Goal: Information Seeking & Learning: Learn about a topic

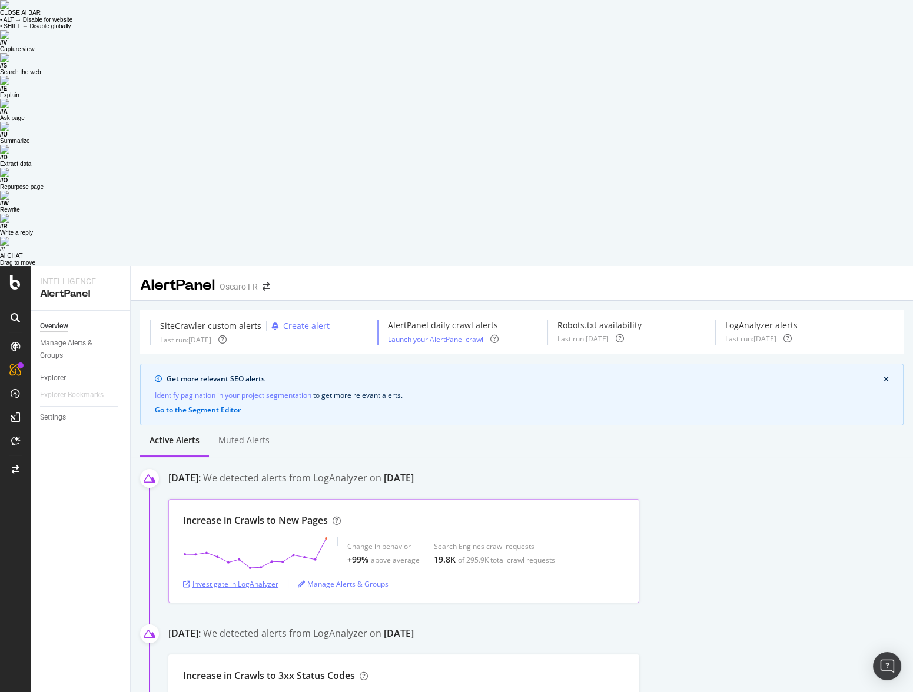
click at [250, 579] on div "Investigate in LogAnalyzer" at bounding box center [230, 584] width 95 height 10
click at [241, 579] on div "Investigate in LogAnalyzer" at bounding box center [230, 584] width 95 height 10
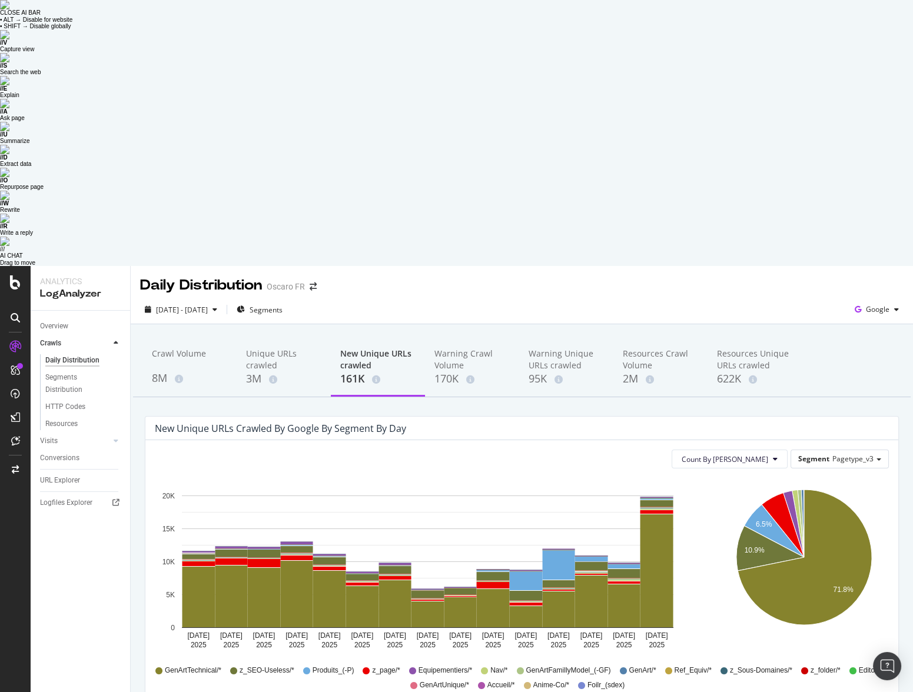
click at [79, 399] on div "Overview Crawls Daily Distribution Segments Distribution HTTP Codes Resources V…" at bounding box center [80, 635] width 99 height 648
click at [519, 572] on rect "A chart." at bounding box center [526, 581] width 33 height 19
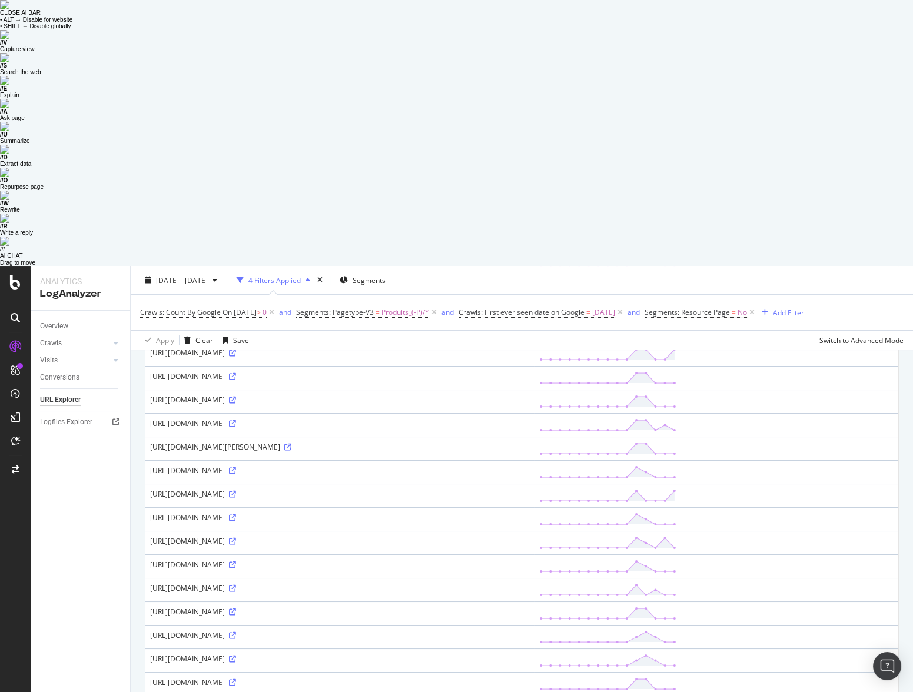
scroll to position [504, 0]
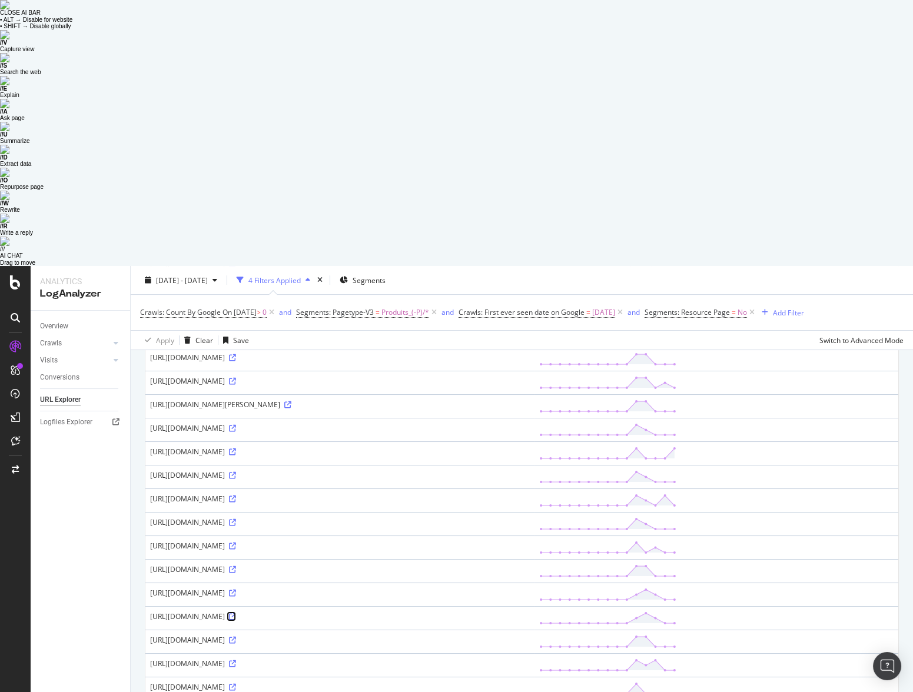
click at [236, 613] on icon at bounding box center [232, 616] width 7 height 7
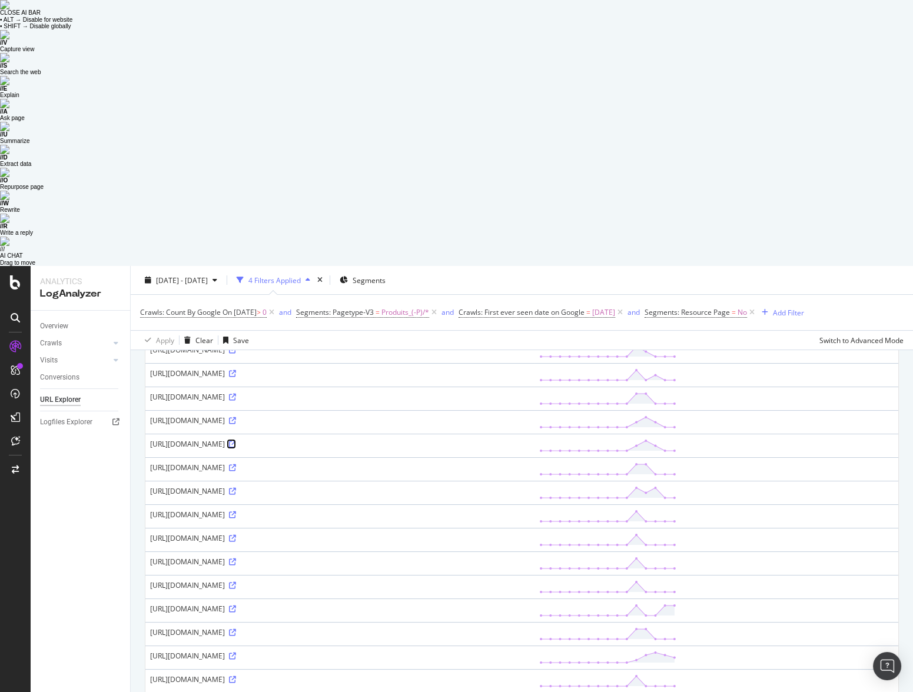
scroll to position [746, 0]
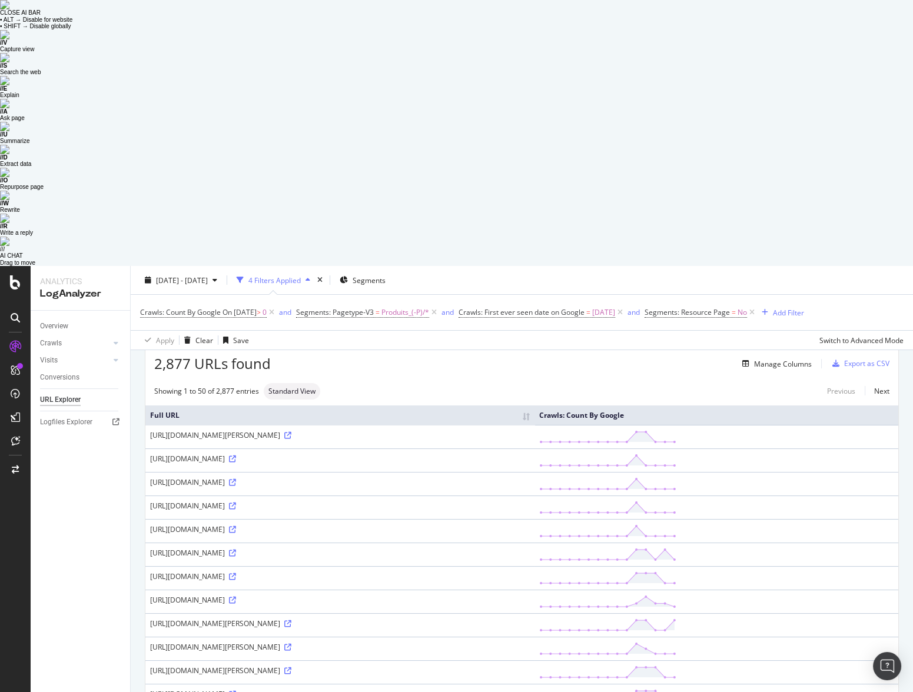
scroll to position [0, 0]
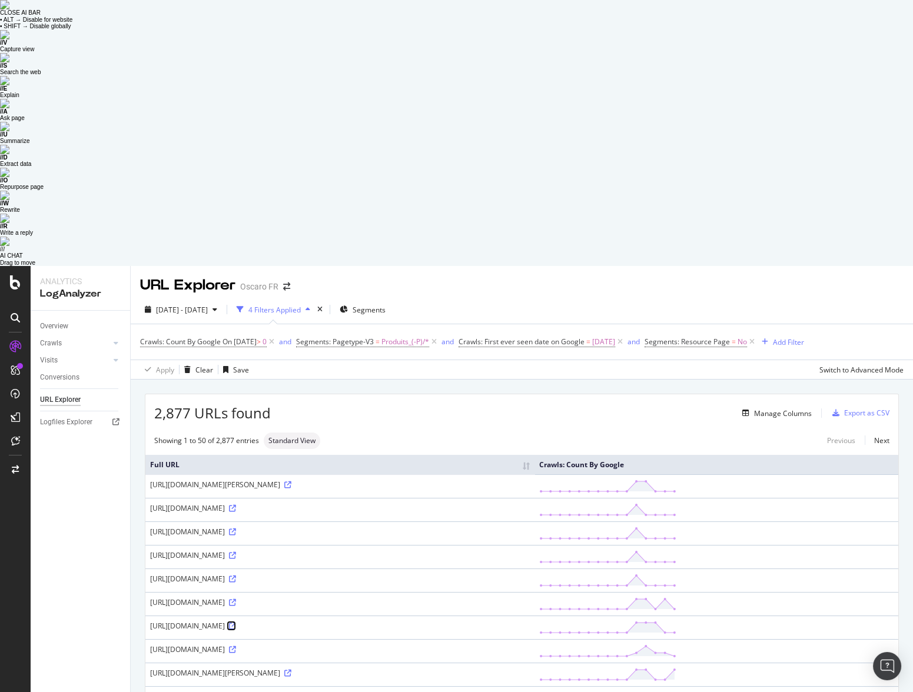
click at [236, 623] on icon at bounding box center [232, 626] width 7 height 7
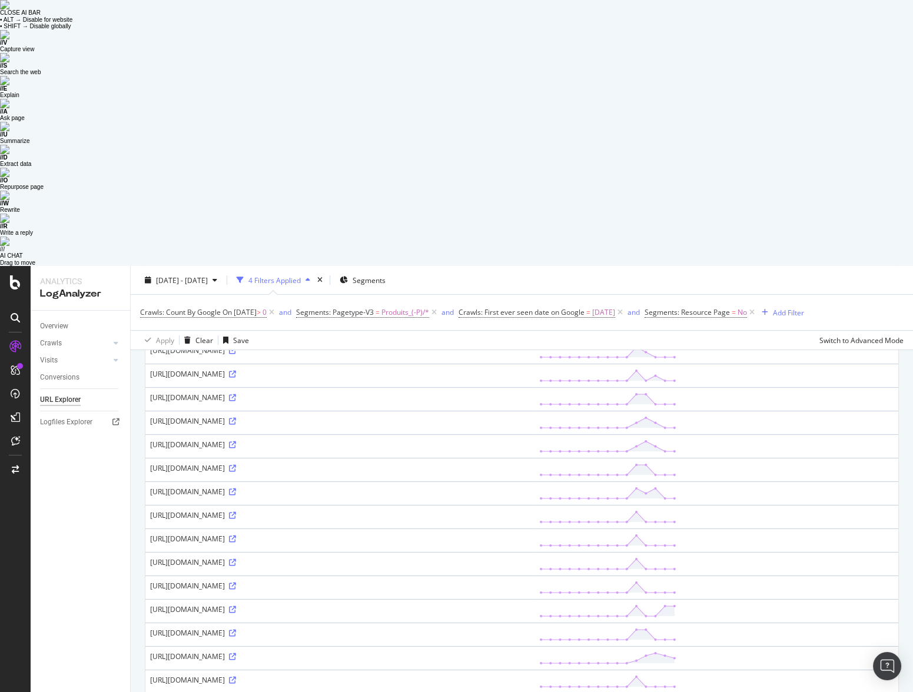
scroll to position [746, 0]
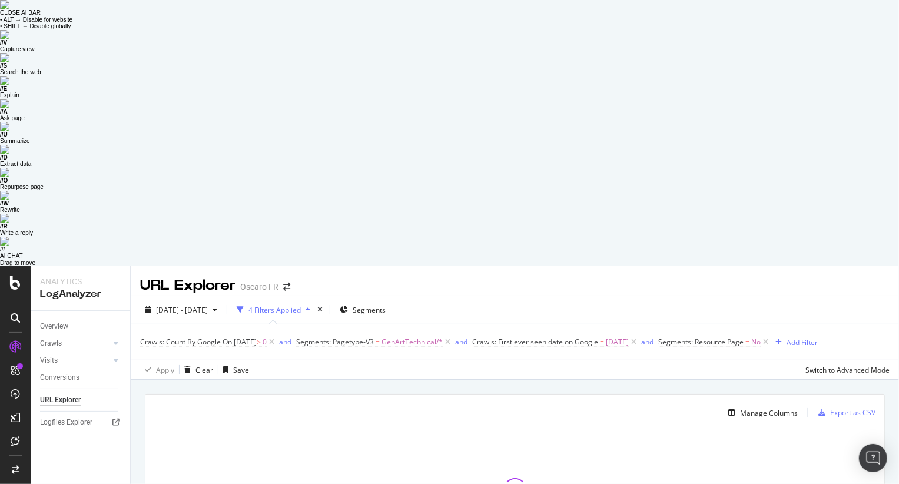
click at [487, 296] on div "[DATE] - [DATE] 4 Filters Applied Segments Crawls: Count By Google On [DATE] > …" at bounding box center [515, 338] width 768 height 84
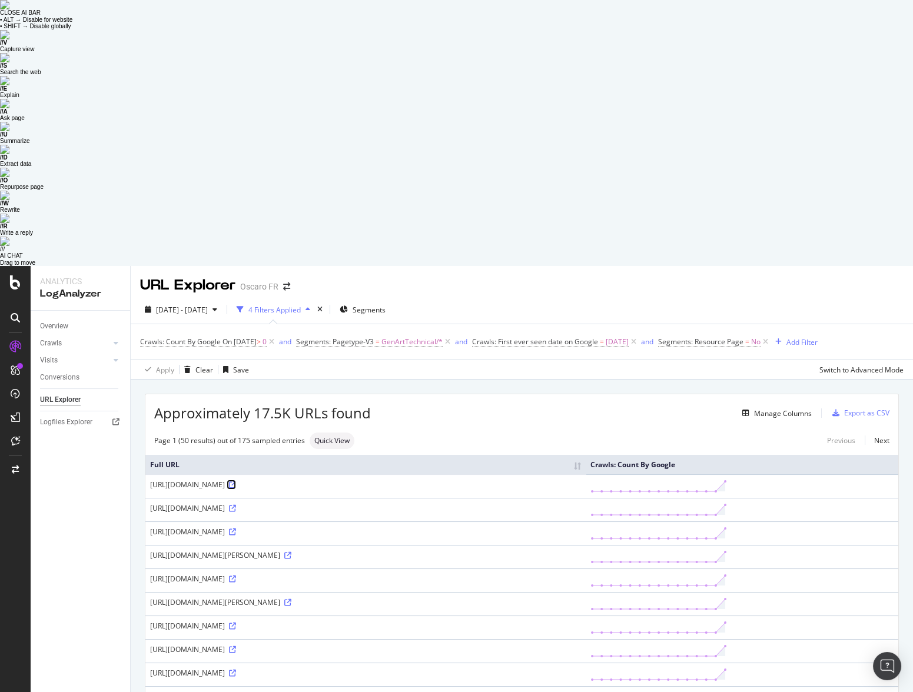
click at [236, 482] on icon at bounding box center [232, 485] width 7 height 7
click at [236, 505] on icon at bounding box center [232, 508] width 7 height 7
click at [236, 529] on icon at bounding box center [232, 532] width 7 height 7
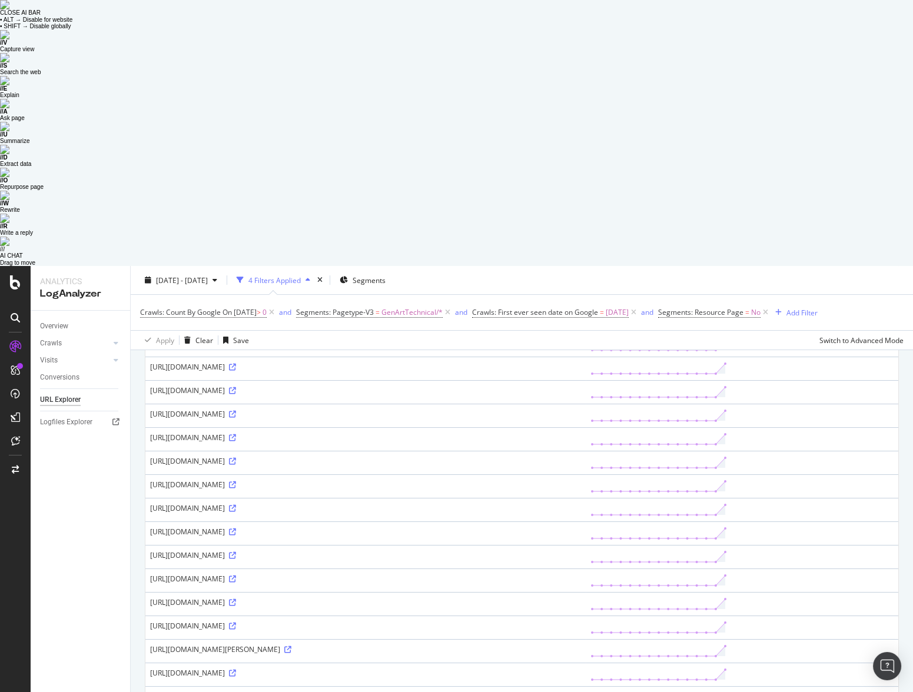
scroll to position [601, 0]
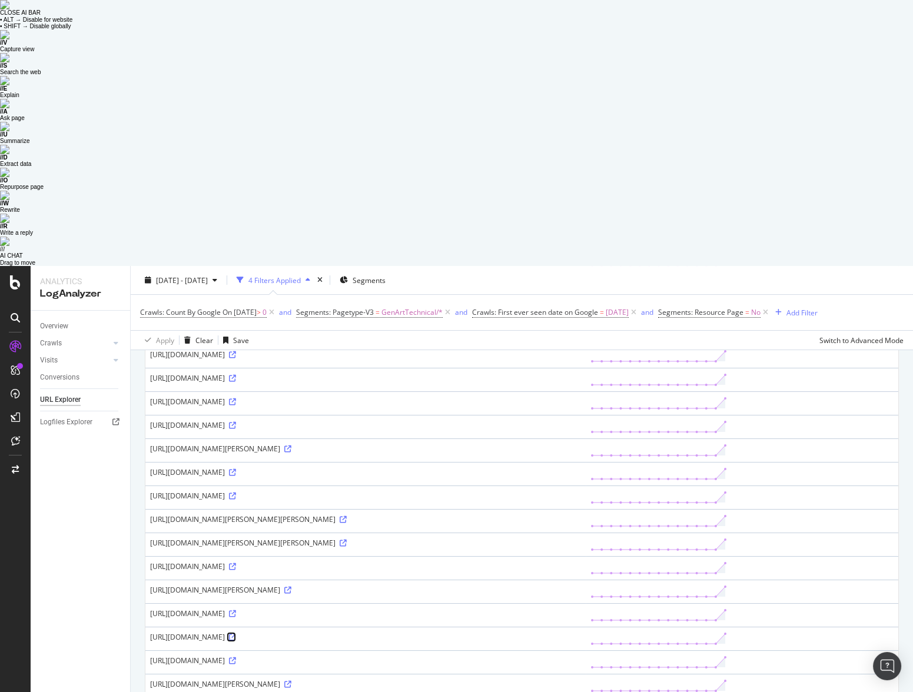
click at [236, 634] on icon at bounding box center [232, 637] width 7 height 7
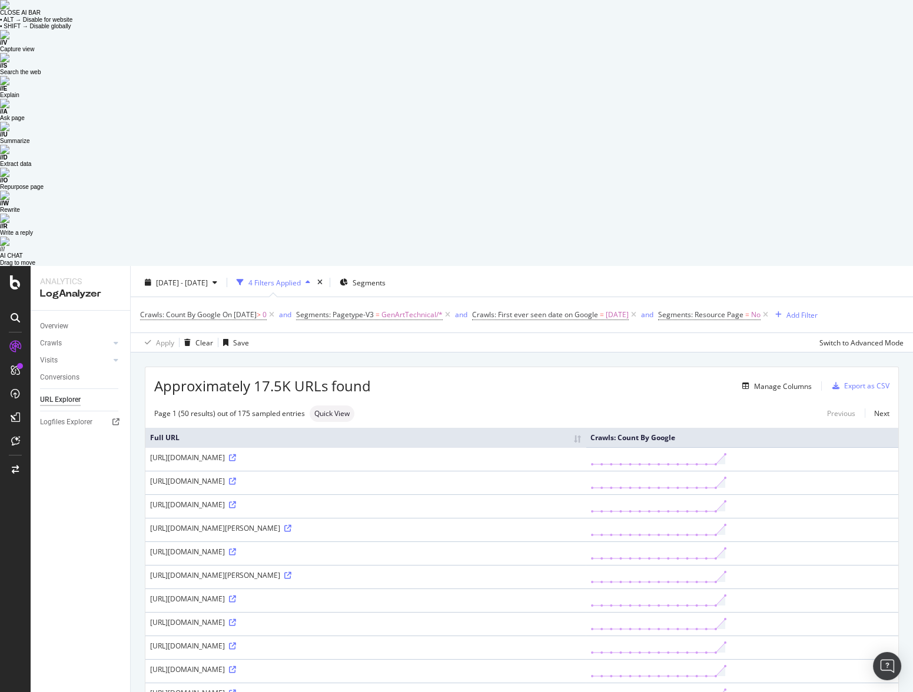
scroll to position [0, 0]
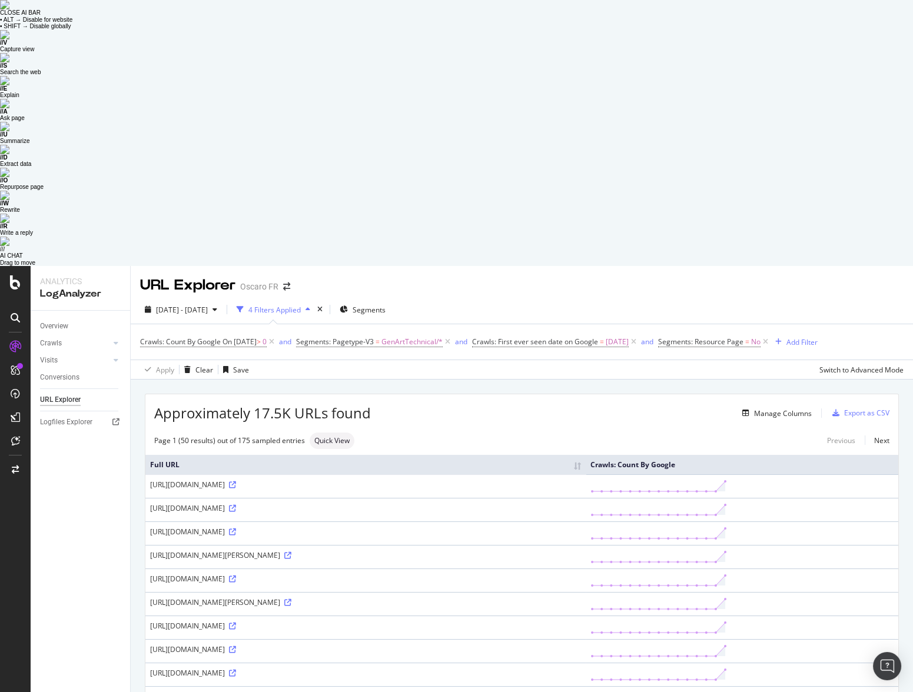
click at [97, 315] on div "Overview Crawls Daily Distribution Segments Distribution HTTP Codes Resources V…" at bounding box center [80, 635] width 99 height 648
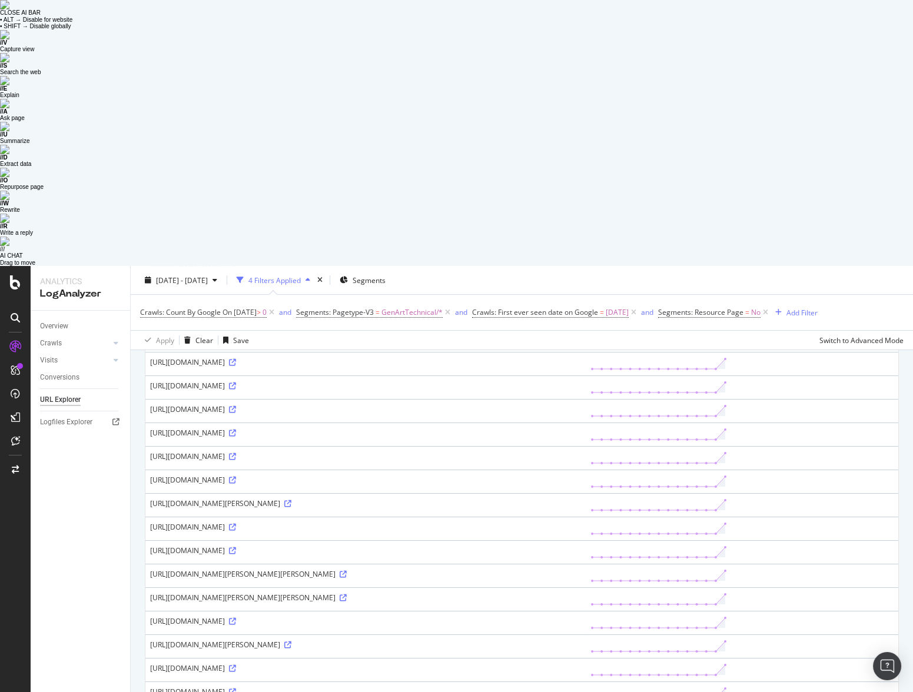
scroll to position [759, 0]
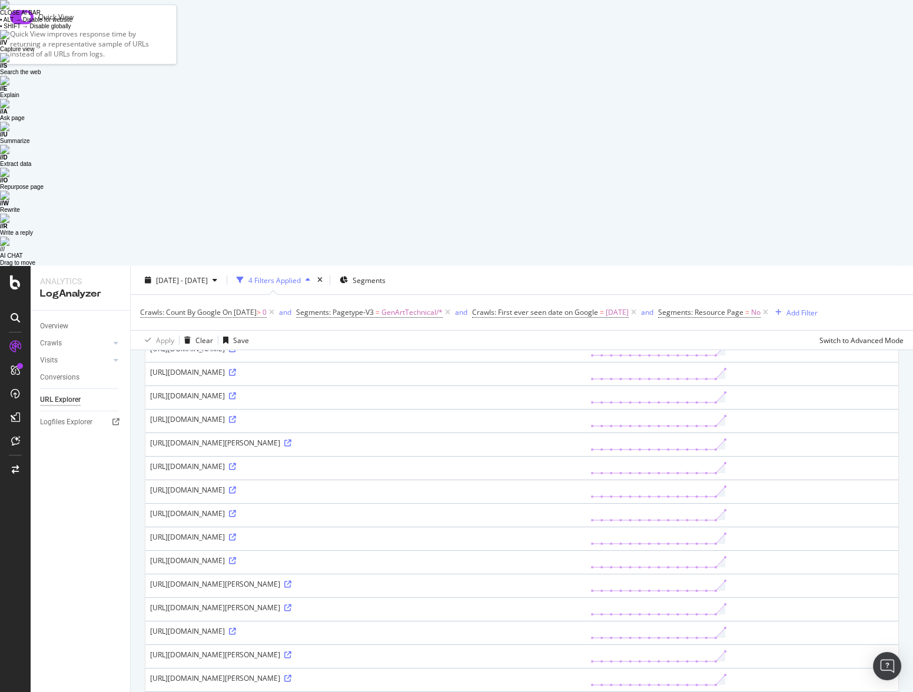
scroll to position [752, 0]
click at [291, 557] on icon at bounding box center [287, 560] width 7 height 7
click at [291, 581] on icon at bounding box center [287, 584] width 7 height 7
click at [236, 604] on icon at bounding box center [232, 607] width 7 height 7
click at [284, 628] on icon at bounding box center [287, 631] width 7 height 7
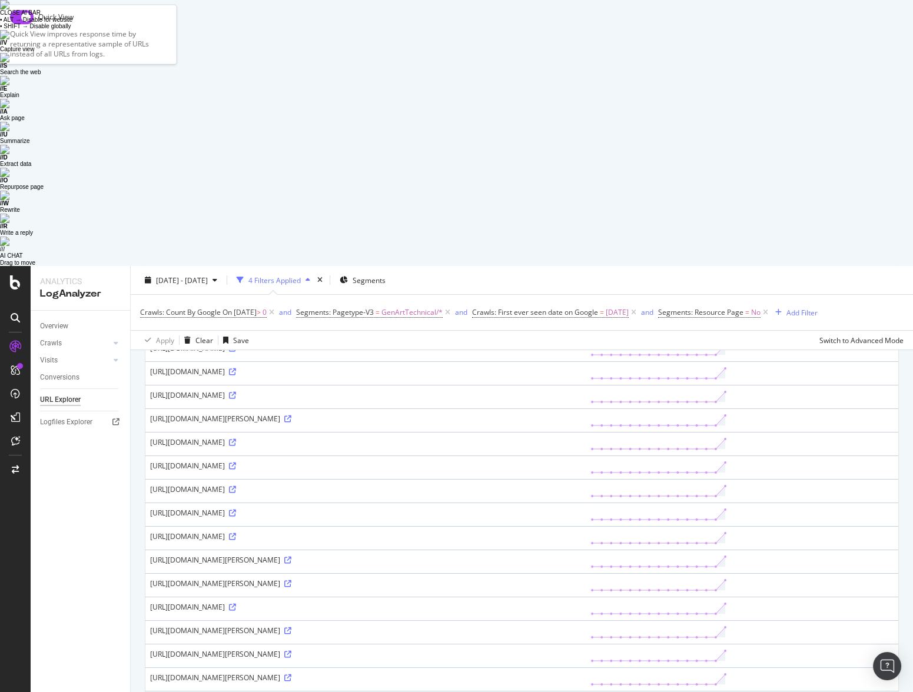
click at [9, 9] on img at bounding box center [4, 4] width 9 height 9
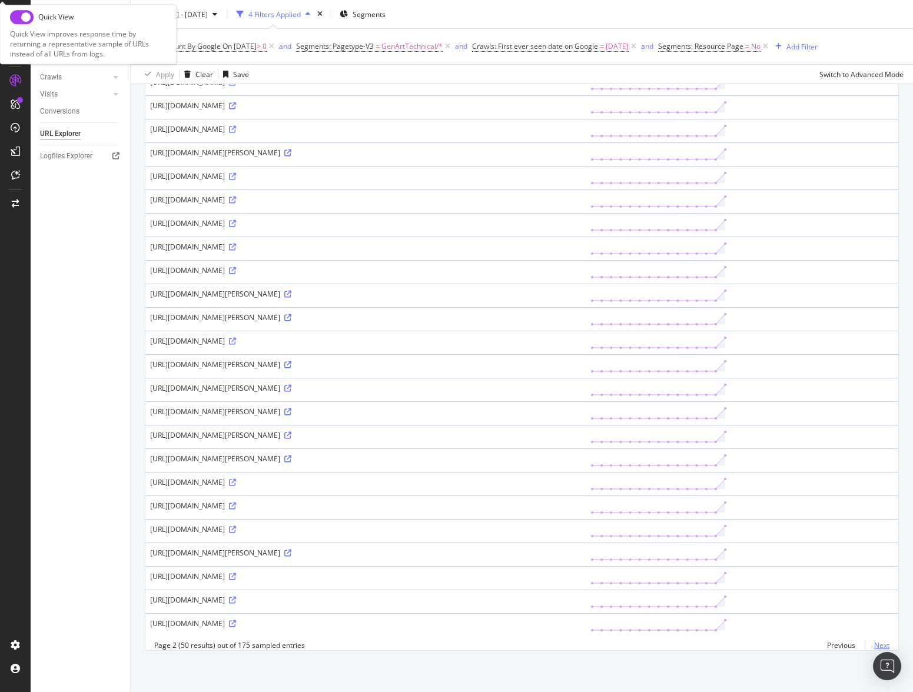
click at [883, 643] on link "Next" at bounding box center [877, 645] width 25 height 17
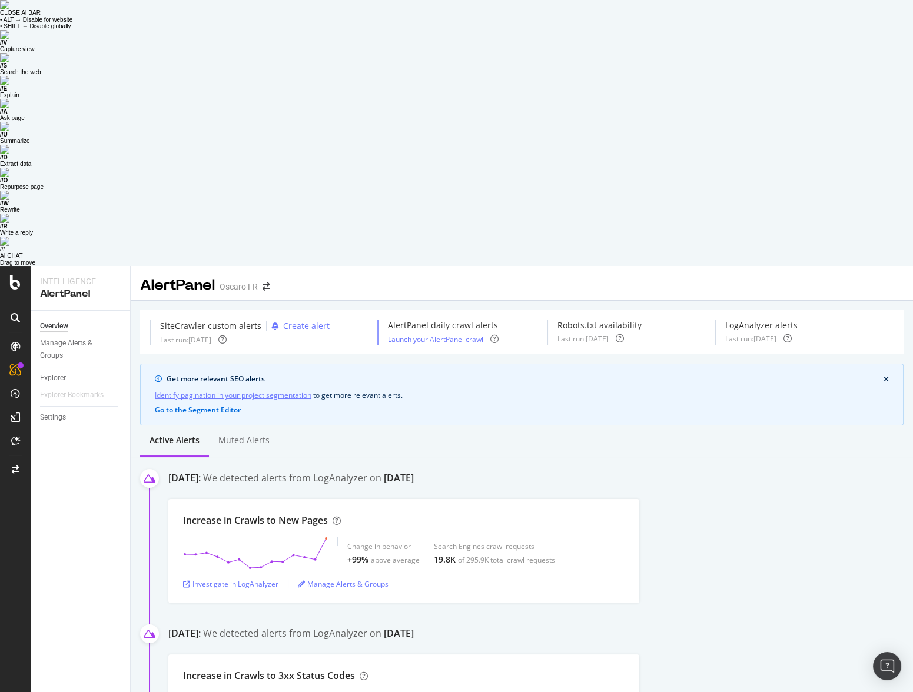
click at [237, 389] on link "Identify pagination in your project segmentation" at bounding box center [233, 395] width 157 height 12
click at [223, 406] on button "Go to the Segment Editor" at bounding box center [198, 410] width 86 height 8
click at [16, 436] on icon at bounding box center [15, 440] width 9 height 9
click at [69, 311] on div "Overview Manage Alerts & Groups Explorer Explorer Bookmarks Settings" at bounding box center [80, 635] width 99 height 648
click at [215, 579] on div "Investigate in LogAnalyzer" at bounding box center [230, 584] width 95 height 10
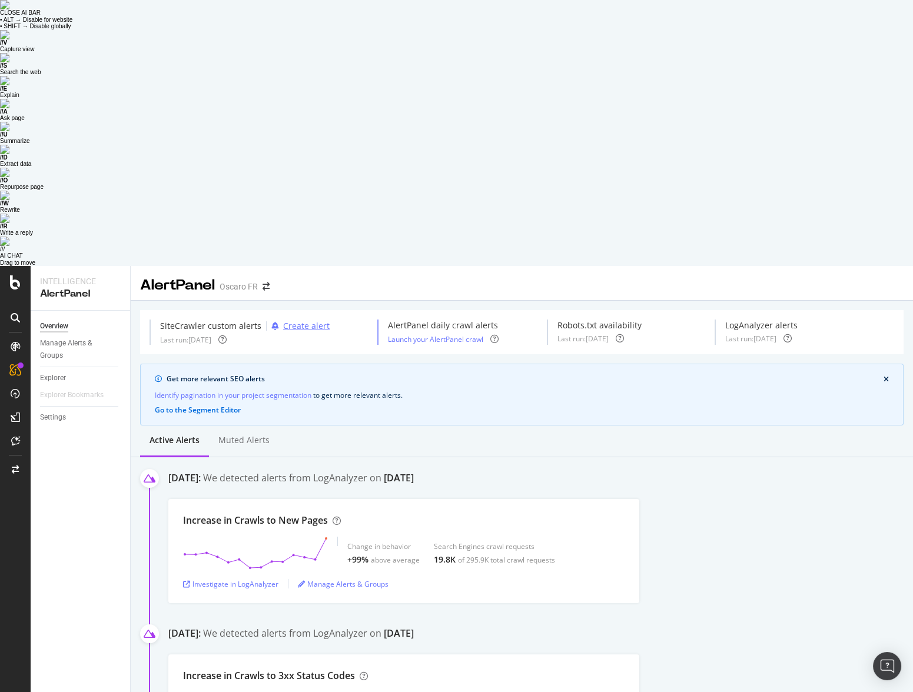
click at [287, 320] on div "Create alert" at bounding box center [306, 326] width 47 height 12
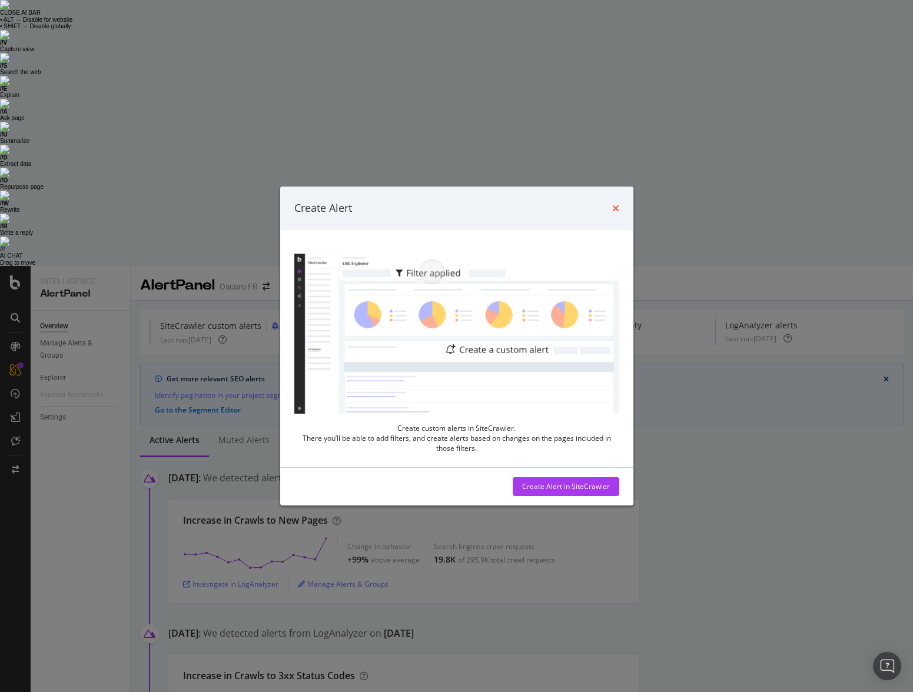
click at [618, 205] on icon "times" at bounding box center [615, 208] width 7 height 9
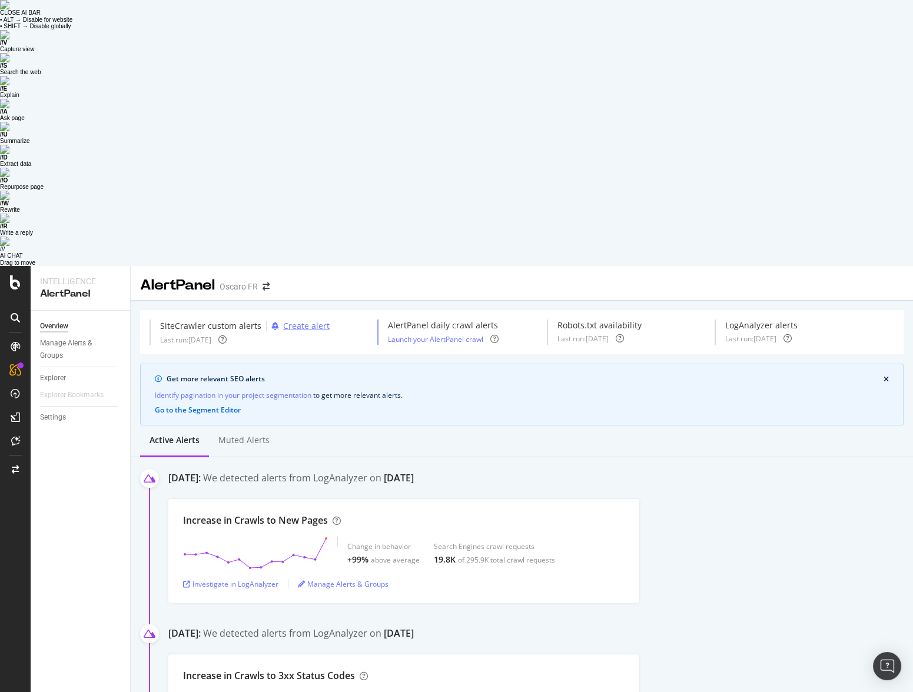
click at [304, 320] on div "Create alert" at bounding box center [306, 326] width 47 height 12
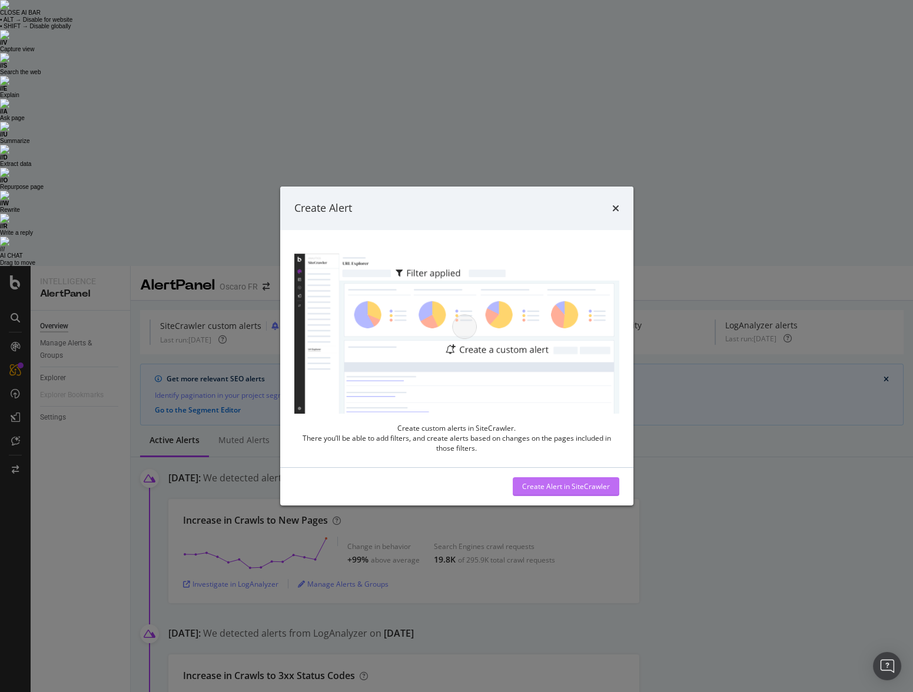
click at [549, 483] on div "Create Alert in SiteCrawler" at bounding box center [566, 487] width 88 height 10
